Goal: Browse casually

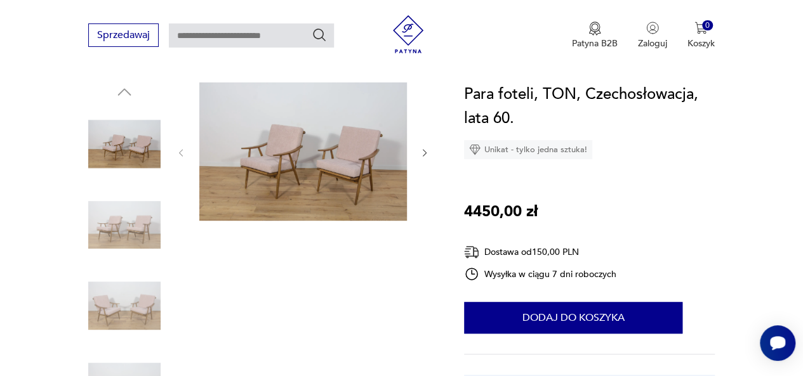
click at [253, 130] on img at bounding box center [302, 151] width 207 height 138
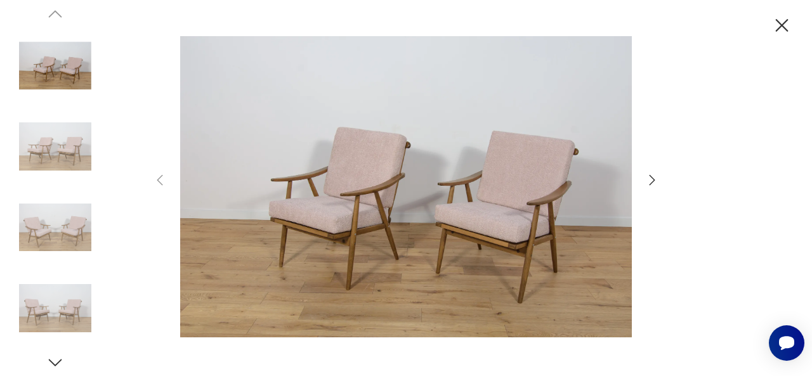
click at [648, 183] on icon "button" at bounding box center [652, 180] width 15 height 15
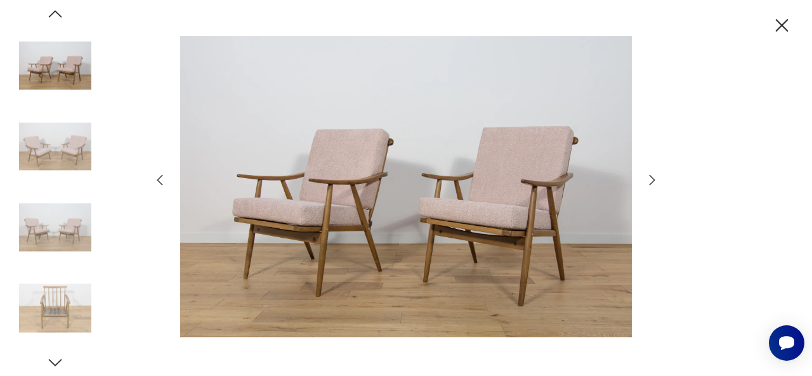
click at [648, 183] on icon "button" at bounding box center [652, 180] width 15 height 15
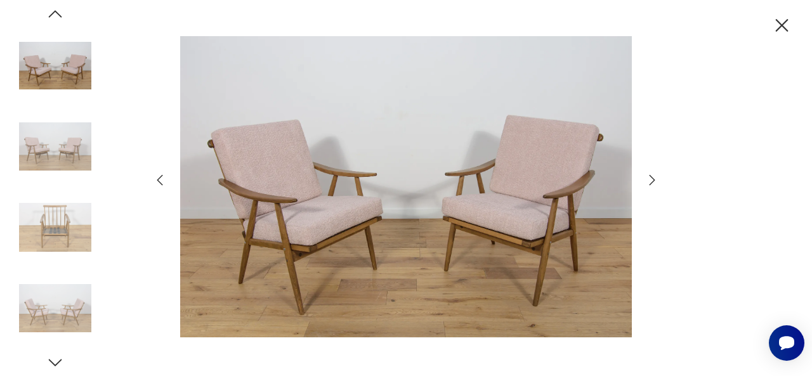
click at [648, 184] on icon "button" at bounding box center [652, 180] width 15 height 15
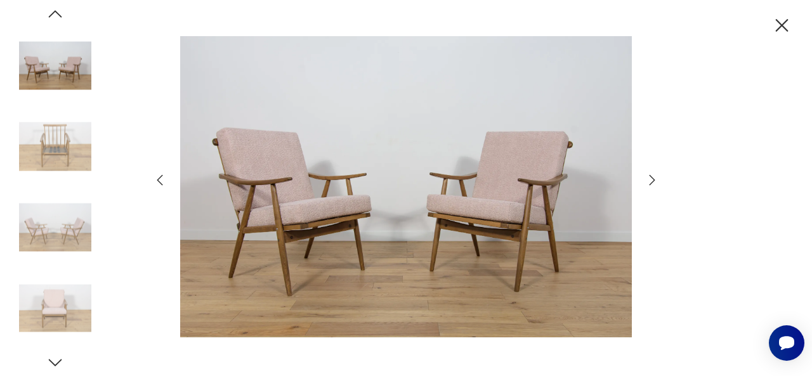
click at [648, 185] on icon "button" at bounding box center [652, 180] width 15 height 15
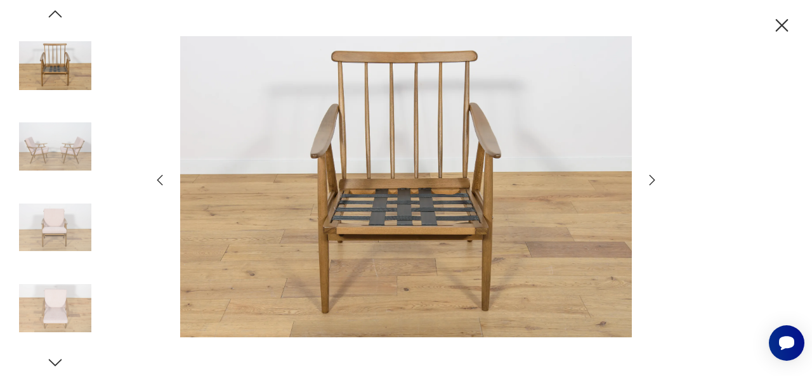
click at [648, 185] on icon "button" at bounding box center [652, 180] width 15 height 15
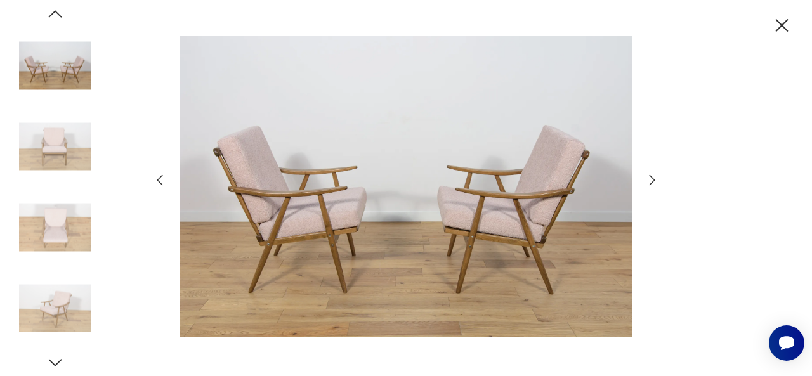
click at [648, 185] on icon "button" at bounding box center [652, 180] width 15 height 15
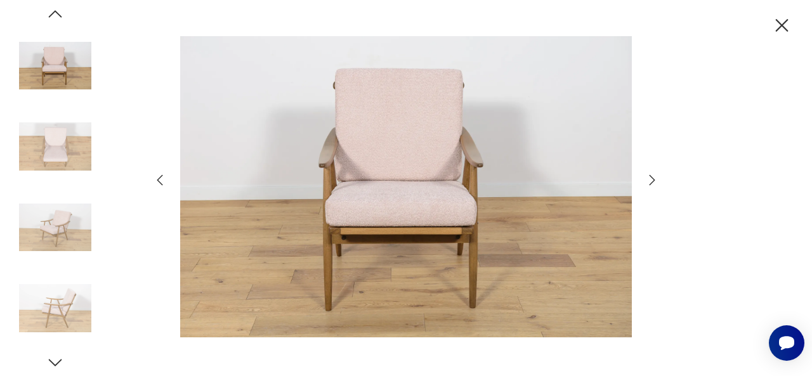
click at [648, 185] on icon "button" at bounding box center [652, 180] width 15 height 15
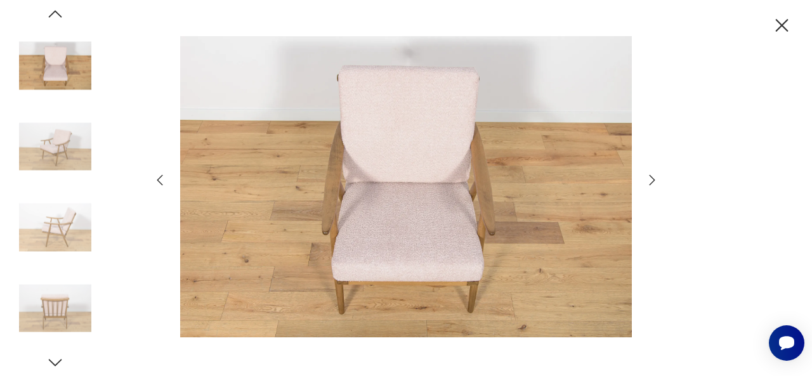
click at [648, 185] on icon "button" at bounding box center [652, 180] width 15 height 15
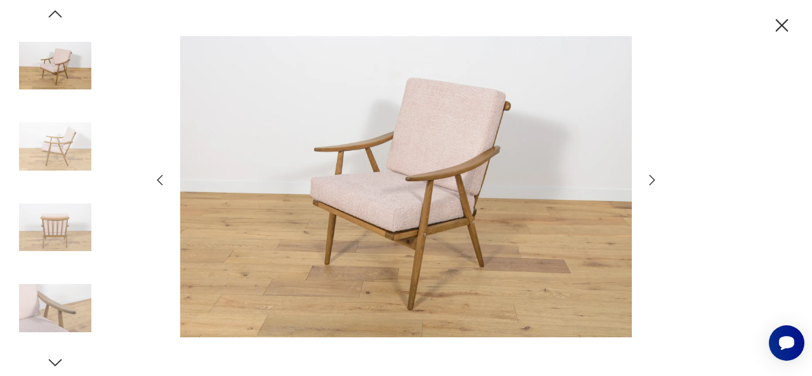
click at [782, 24] on icon "button" at bounding box center [782, 25] width 13 height 13
